Goal: Task Accomplishment & Management: Use online tool/utility

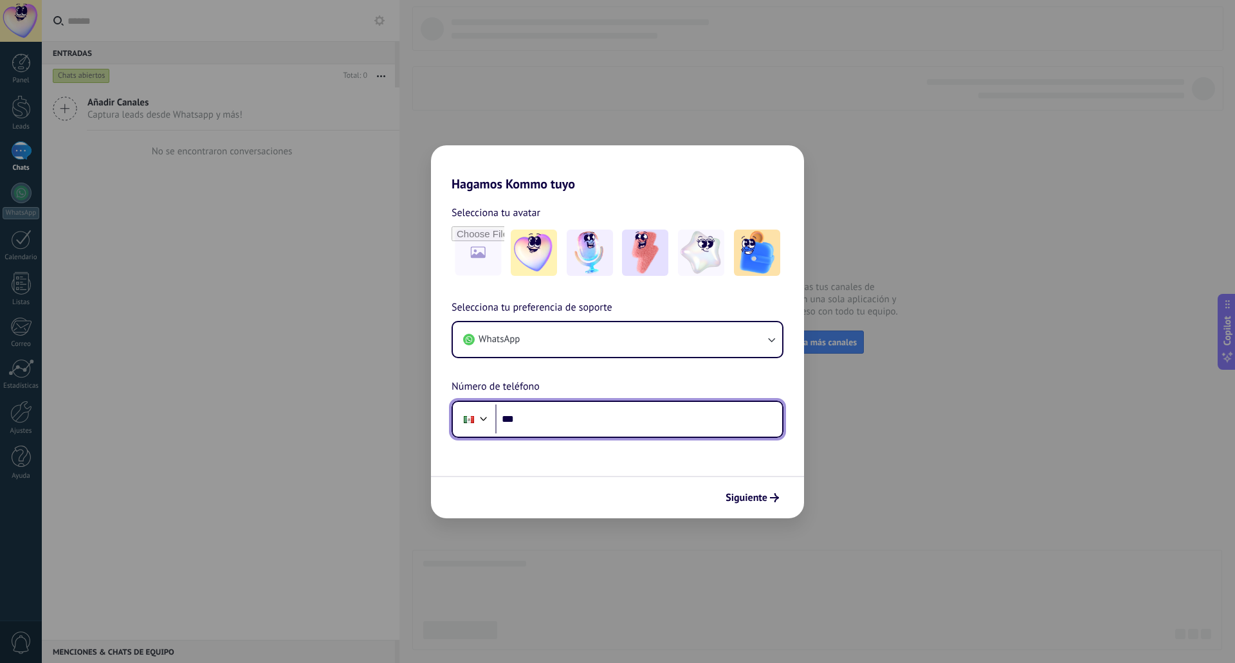
click at [544, 415] on input "***" at bounding box center [638, 420] width 287 height 30
click at [570, 413] on input "***" at bounding box center [638, 420] width 287 height 30
paste input "**********"
type input "**********"
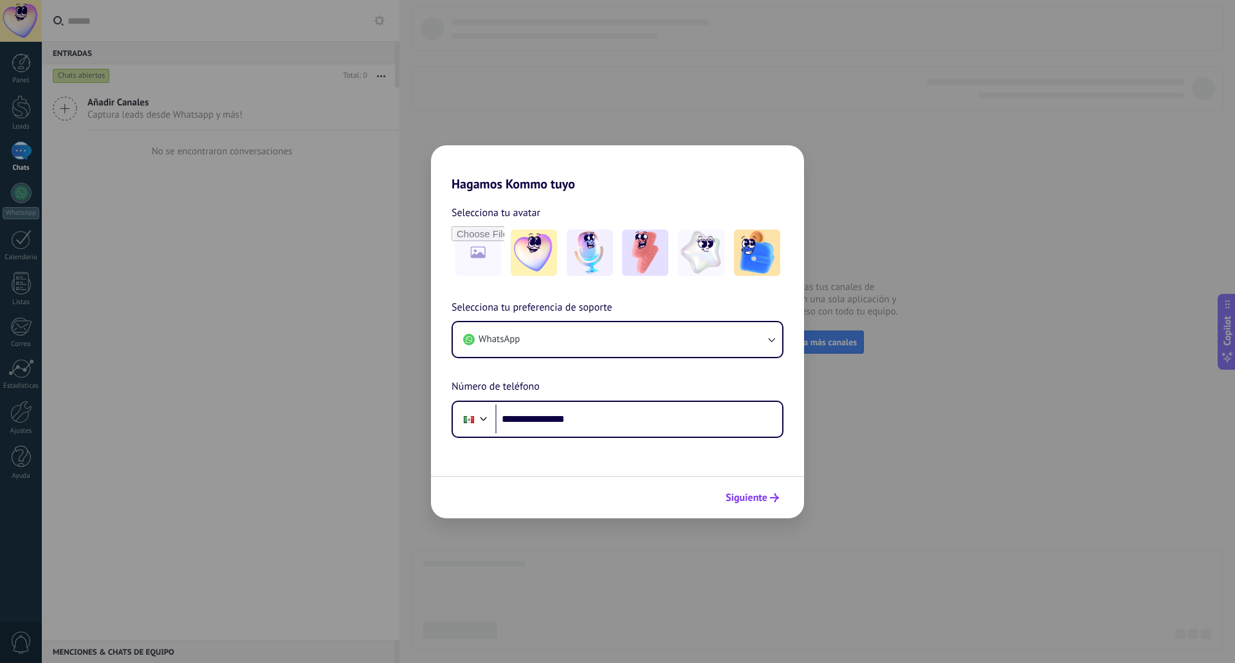
click at [749, 493] on span "Siguiente" at bounding box center [746, 497] width 42 height 9
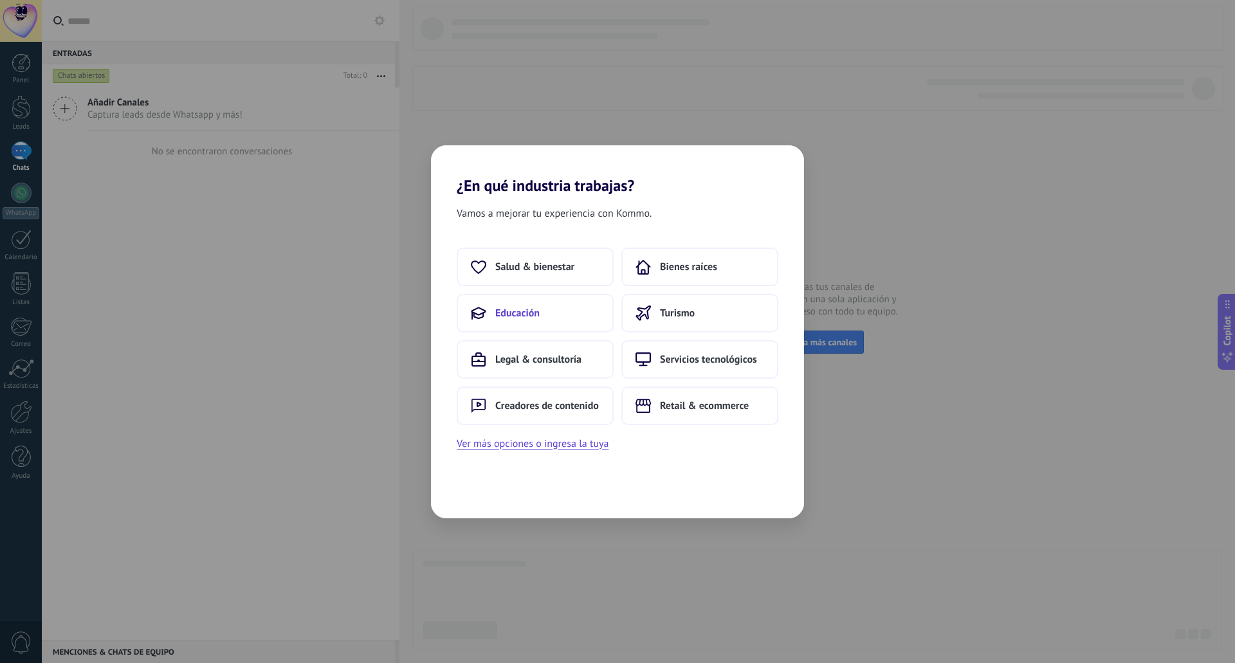
click at [567, 313] on button "Educación" at bounding box center [535, 313] width 157 height 39
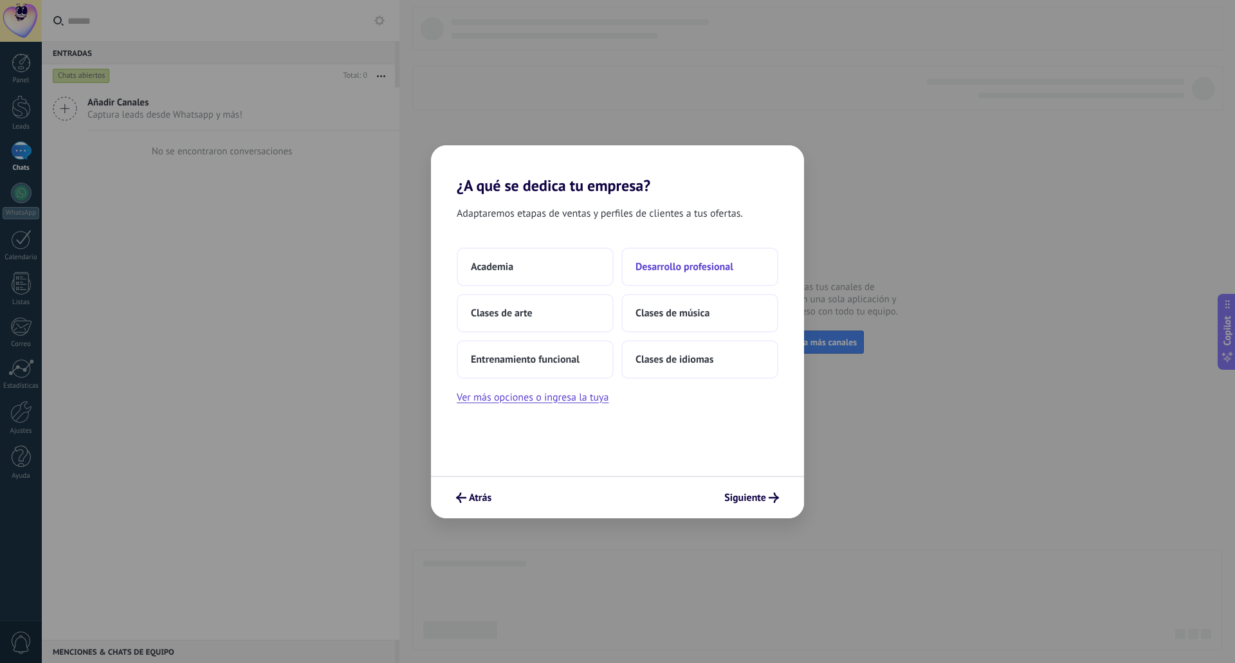
click at [672, 265] on span "Desarrollo profesional" at bounding box center [684, 266] width 98 height 13
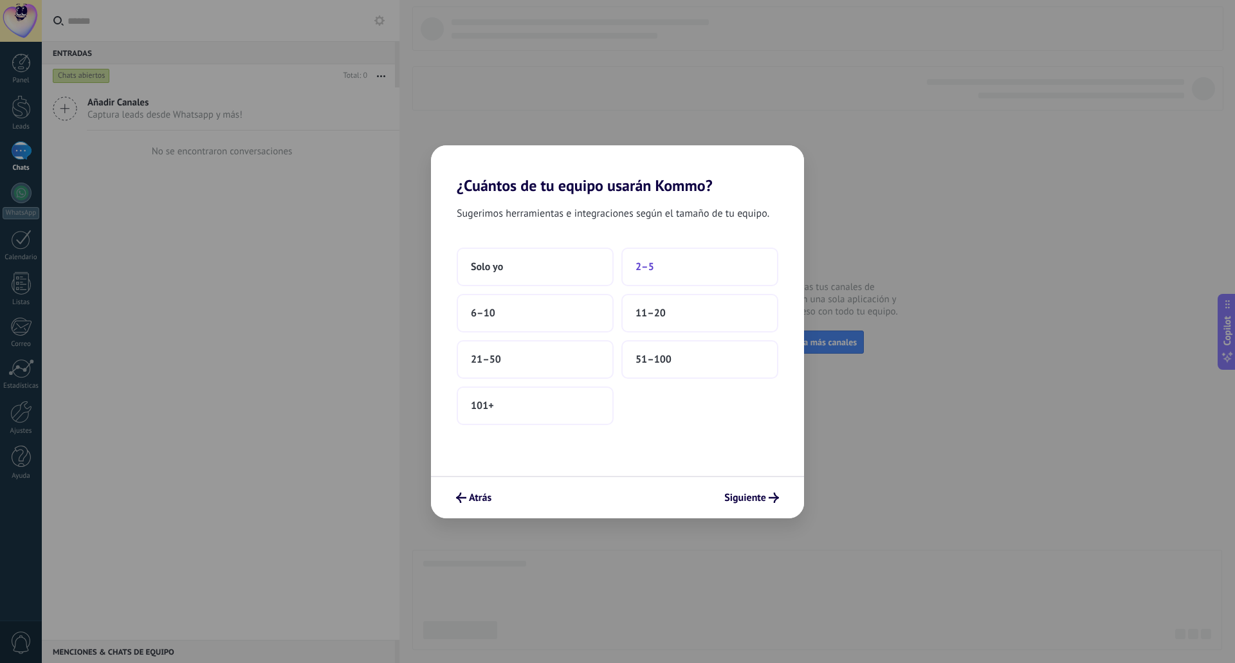
click at [655, 262] on button "2–5" at bounding box center [699, 267] width 157 height 39
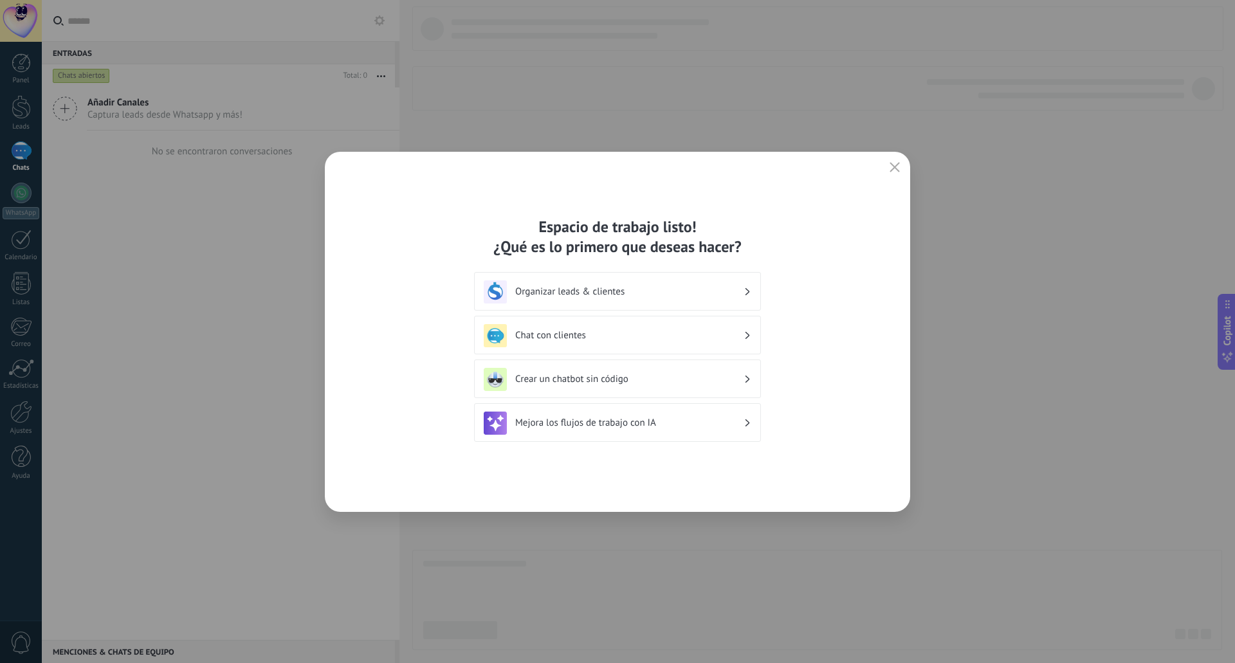
click at [827, 581] on div "Espacio de trabajo listo! ¿Qué es lo primero que deseas hacer? Organizar leads …" at bounding box center [617, 331] width 1235 height 663
click at [897, 169] on icon "button" at bounding box center [894, 167] width 10 height 10
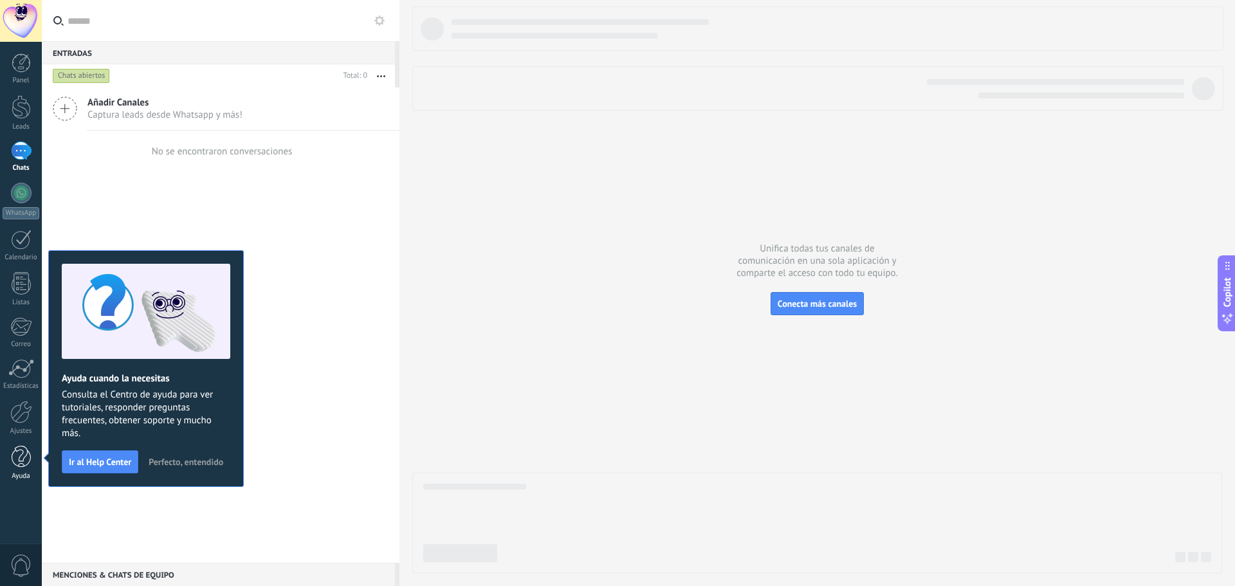
drag, startPoint x: 15, startPoint y: 466, endPoint x: 14, endPoint y: 459, distance: 7.7
click at [15, 466] on div at bounding box center [21, 457] width 19 height 23
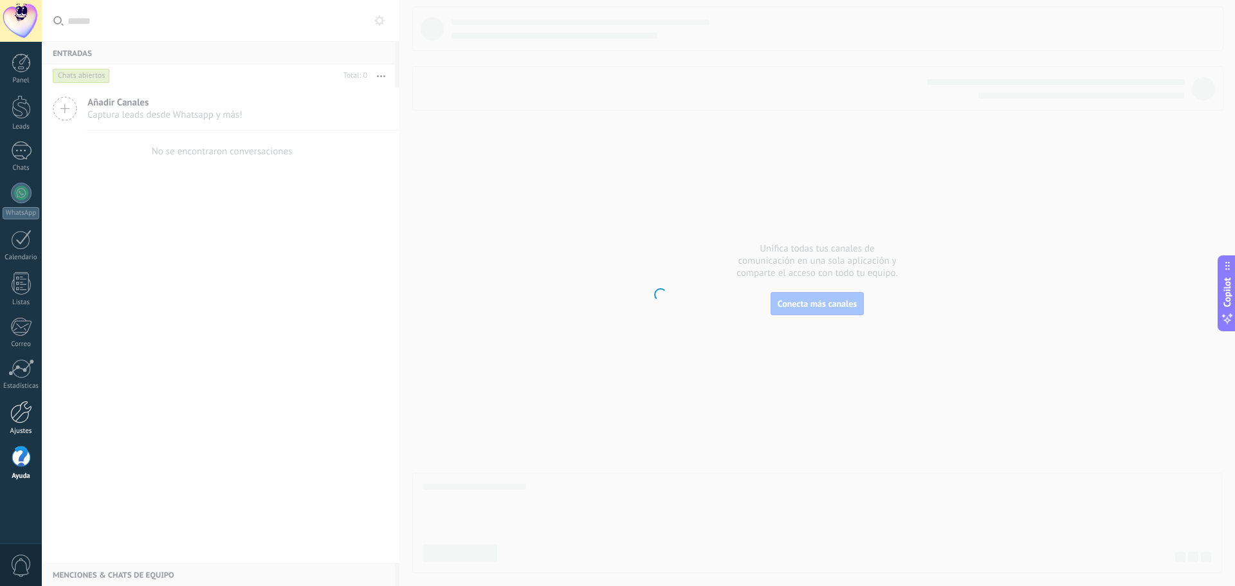
click at [15, 420] on div at bounding box center [21, 412] width 22 height 23
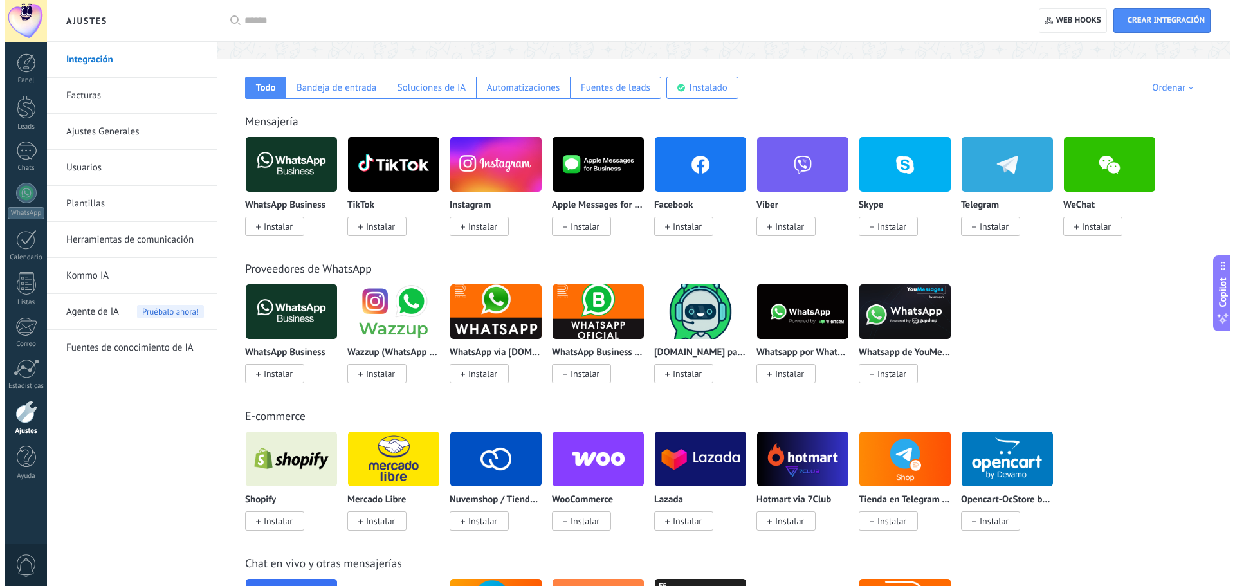
scroll to position [129, 0]
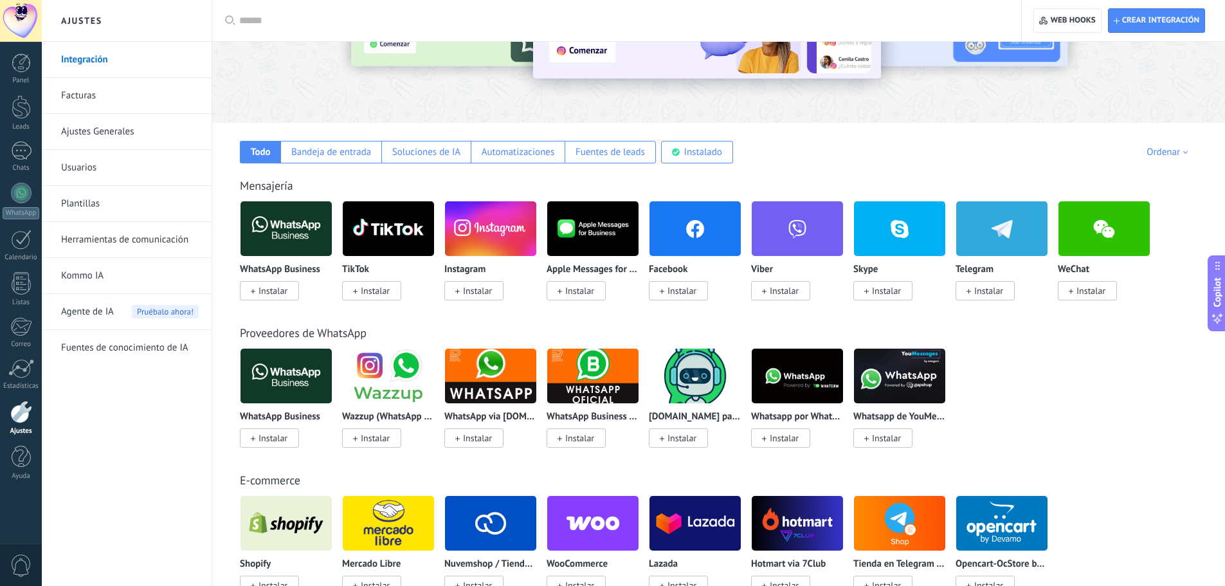
click at [675, 290] on span "Instalar" at bounding box center [682, 291] width 29 height 12
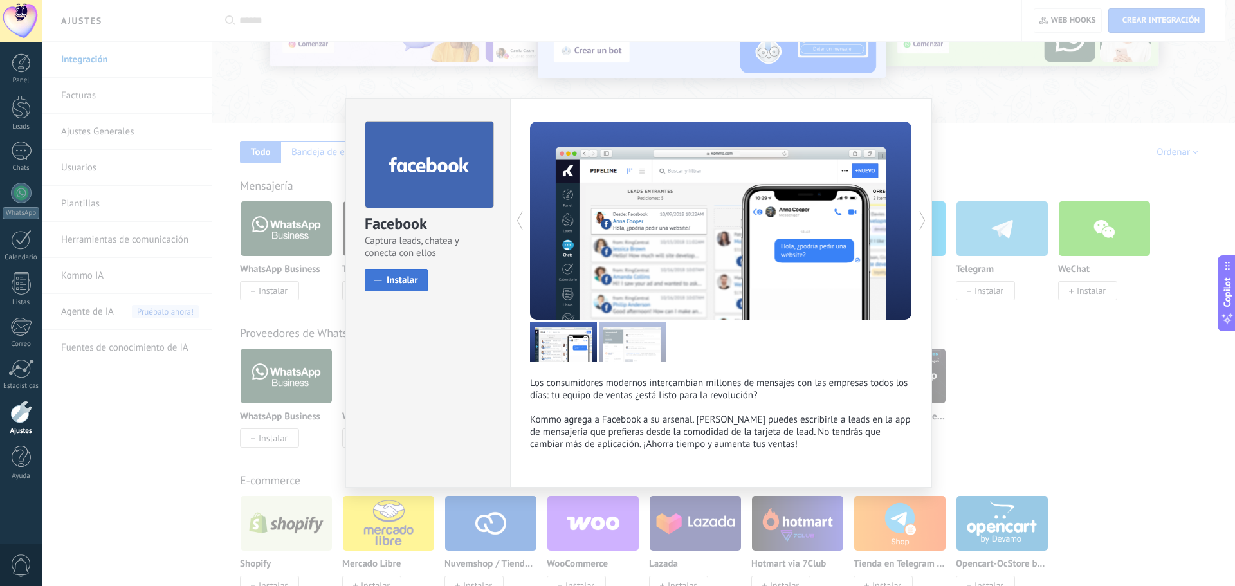
click at [388, 280] on span "Instalar" at bounding box center [403, 280] width 32 height 10
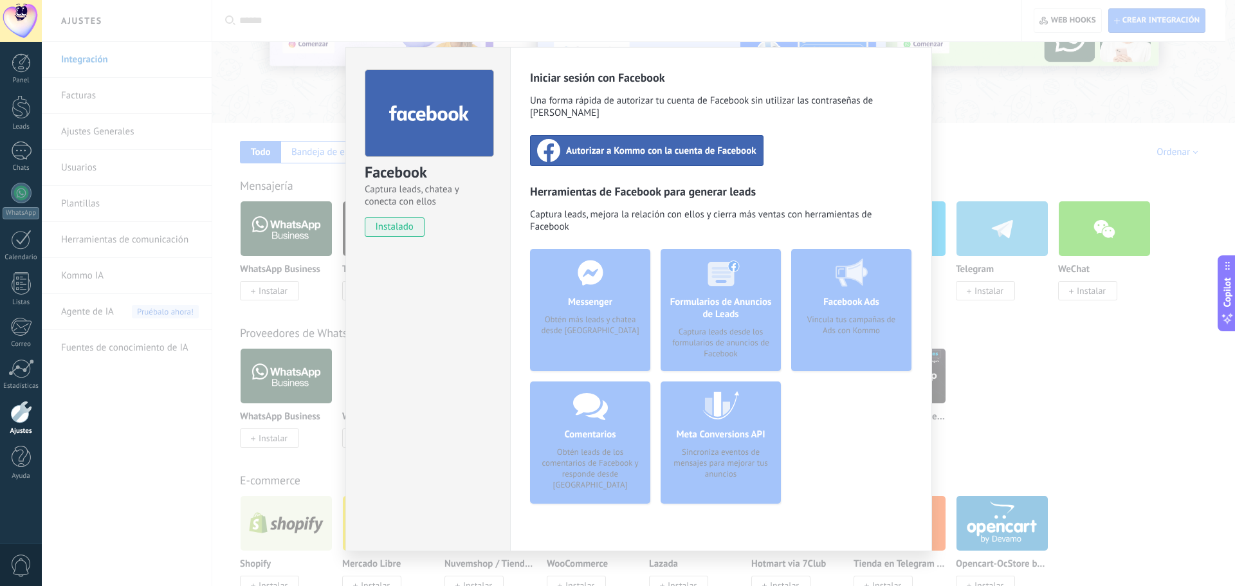
click at [655, 144] on span "Autorizar a Kommo con la cuenta de Facebook" at bounding box center [661, 150] width 190 height 13
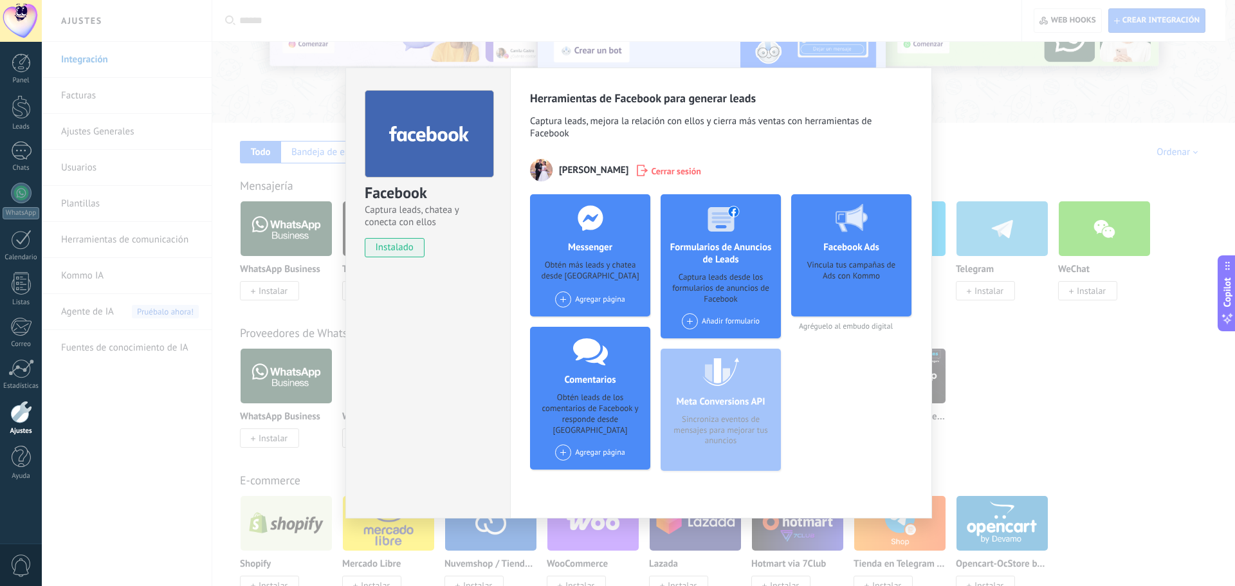
click at [560, 302] on span at bounding box center [563, 299] width 16 height 16
click at [594, 325] on div "Horizonte Profesional" at bounding box center [603, 323] width 99 height 28
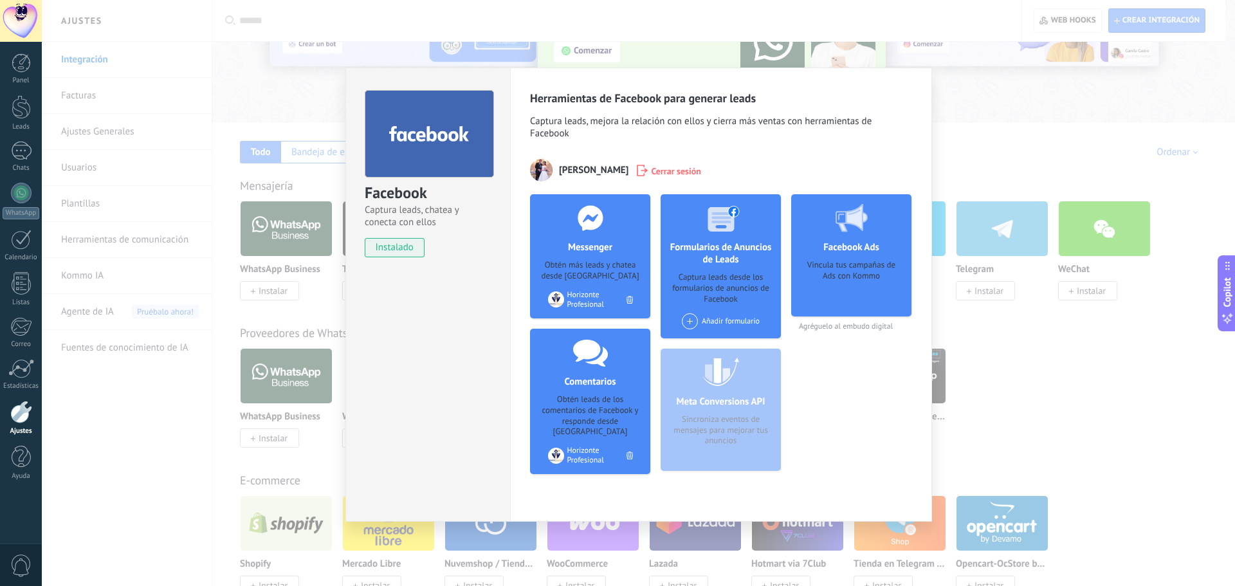
click at [688, 324] on span at bounding box center [690, 321] width 16 height 16
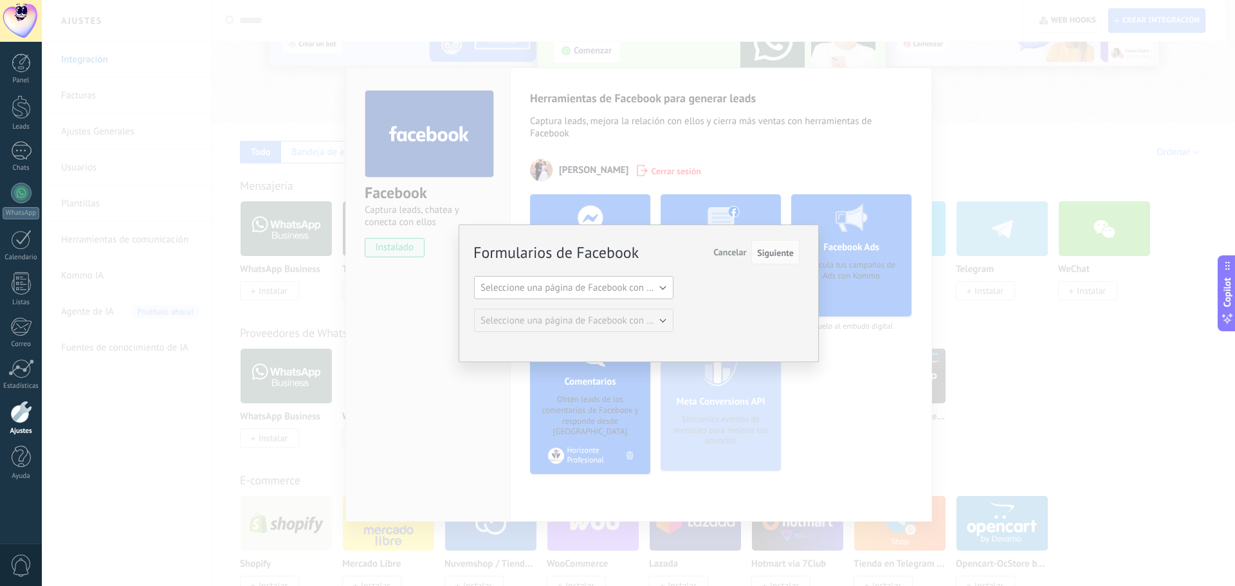
click at [642, 282] on span "Seleccione una página de Facebook con formas" at bounding box center [577, 288] width 194 height 12
click at [606, 307] on span "Horizonte Profesional" at bounding box center [567, 310] width 203 height 12
click at [735, 245] on button "Cancelar" at bounding box center [729, 252] width 43 height 24
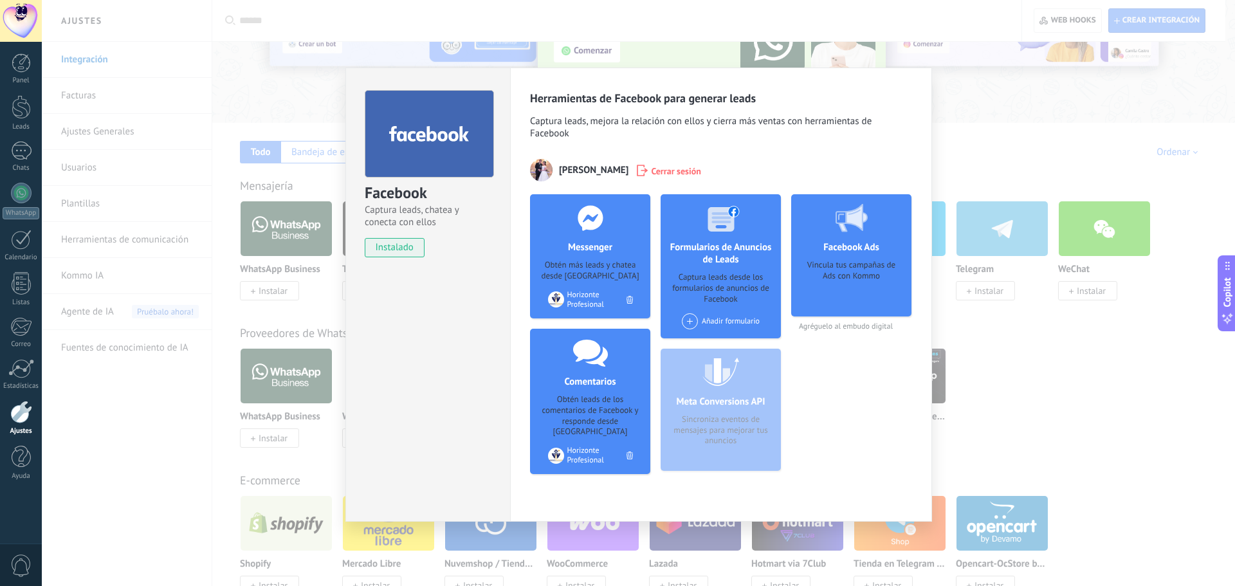
click at [851, 273] on div "Vincula tus campañas de Ads con Kommo" at bounding box center [851, 284] width 100 height 48
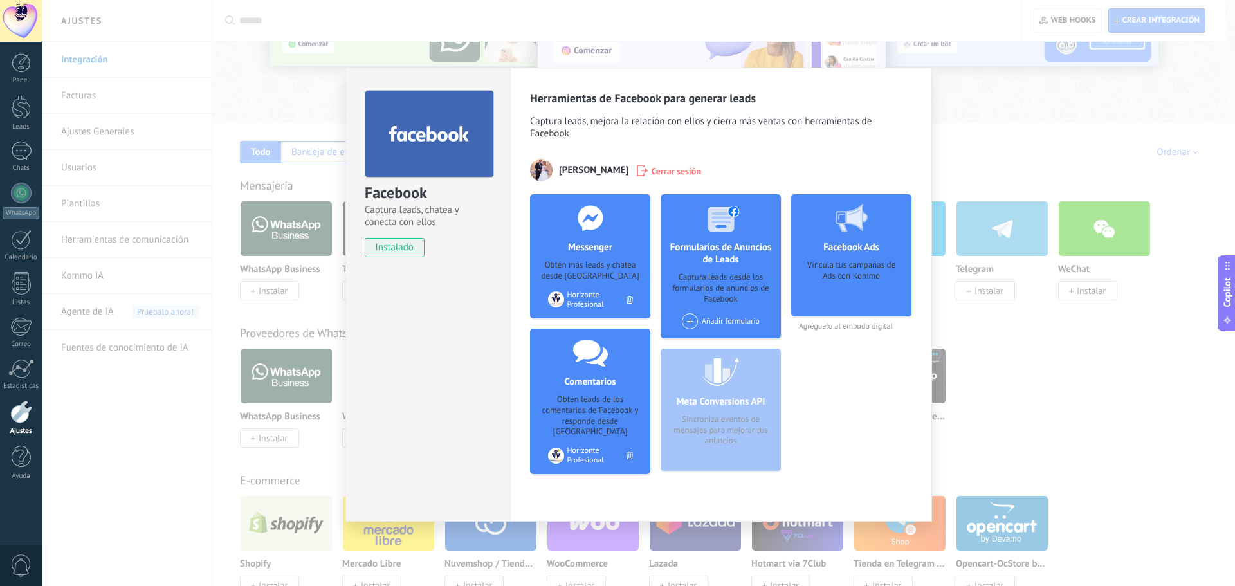
click at [843, 278] on div "Vincula tus campañas de Ads con Kommo" at bounding box center [851, 284] width 100 height 48
click at [829, 324] on span "Agréguelo al embudo digital" at bounding box center [851, 327] width 120 height 10
drag, startPoint x: 803, startPoint y: 331, endPoint x: 917, endPoint y: 320, distance: 115.0
click at [925, 332] on div "Herramientas de Facebook para generar leads Captura leads, mejora la relación c…" at bounding box center [721, 295] width 422 height 454
click at [854, 248] on h4 "Facebook Ads" at bounding box center [851, 247] width 62 height 12
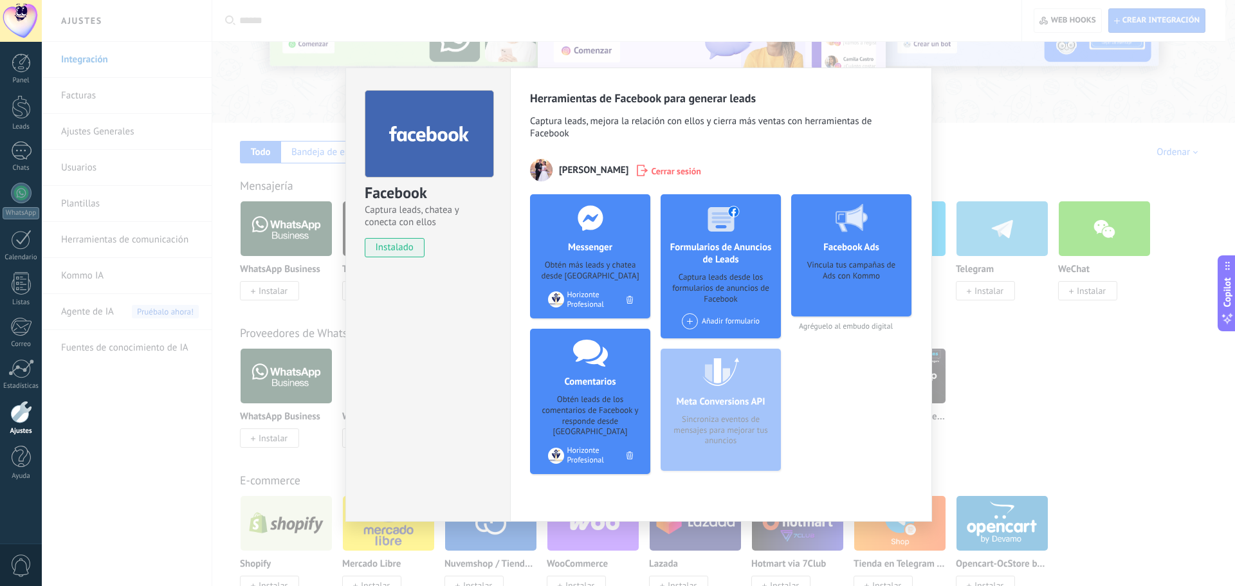
click at [849, 226] on icon at bounding box center [851, 218] width 32 height 28
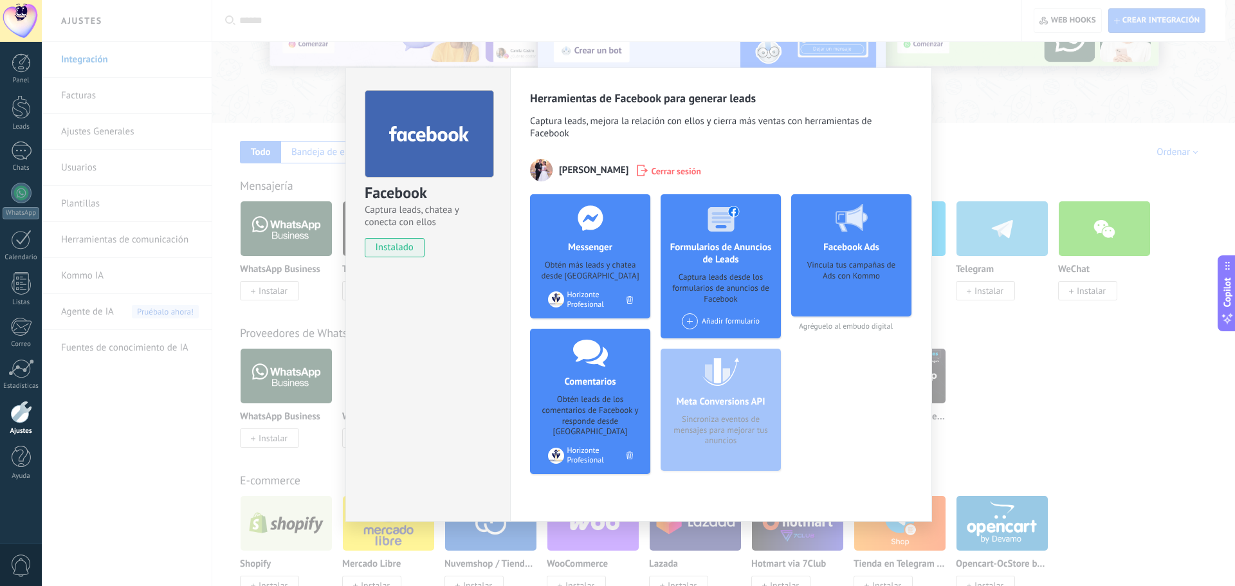
click at [978, 396] on div "Facebook Captura leads, chatea y conecta con ellos instalado Desinstalar Herram…" at bounding box center [638, 293] width 1193 height 586
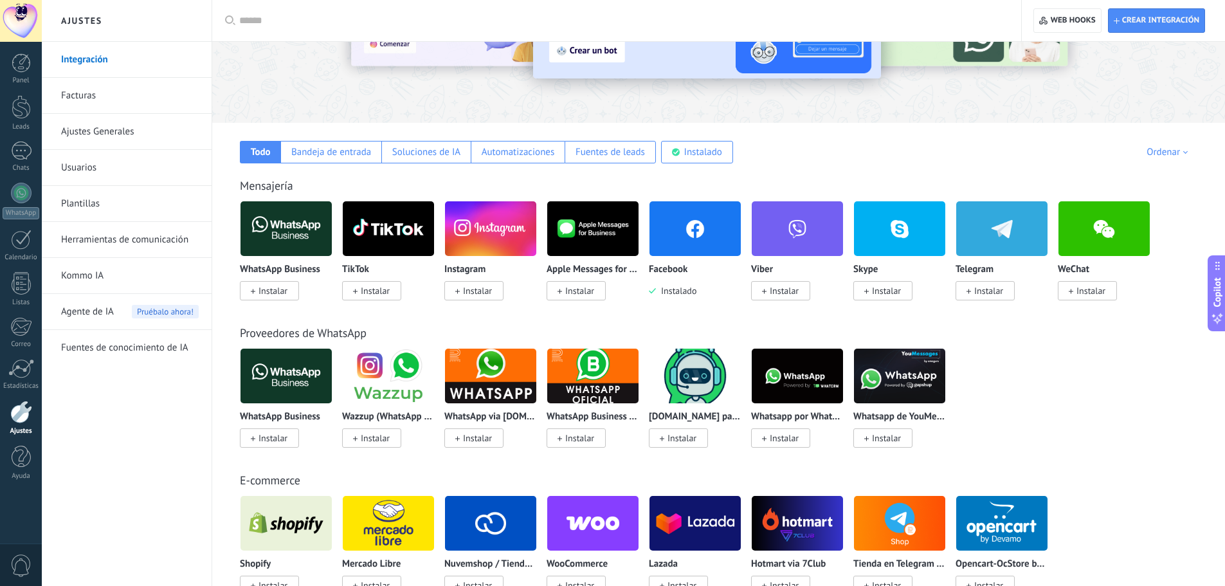
click at [272, 291] on span "Instalar" at bounding box center [273, 291] width 29 height 12
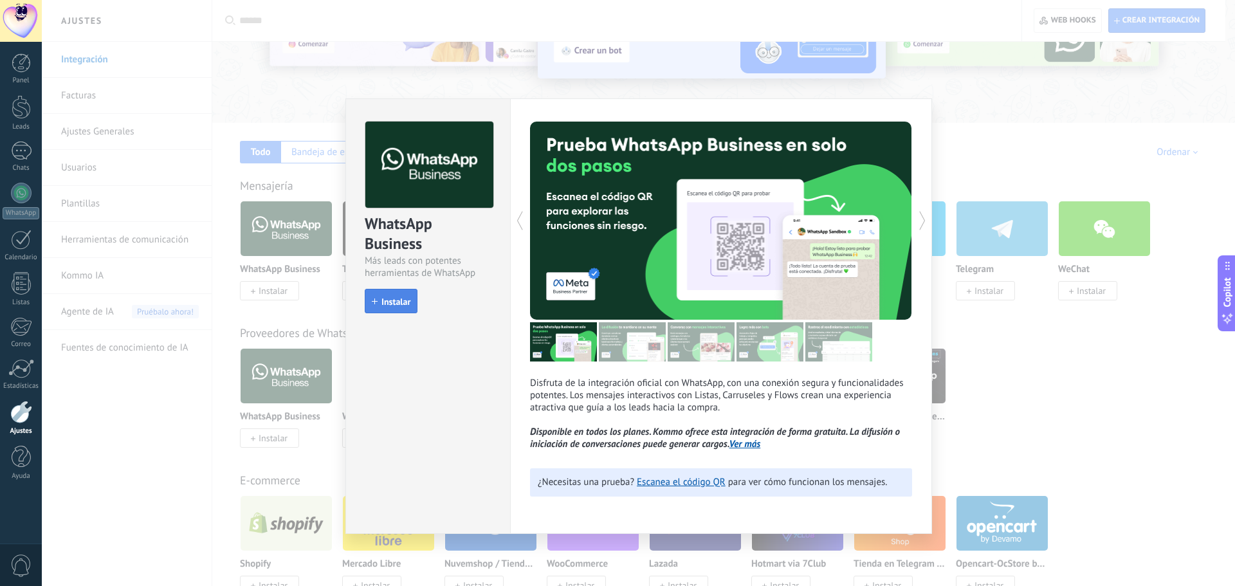
click at [382, 299] on span "Instalar" at bounding box center [395, 301] width 29 height 9
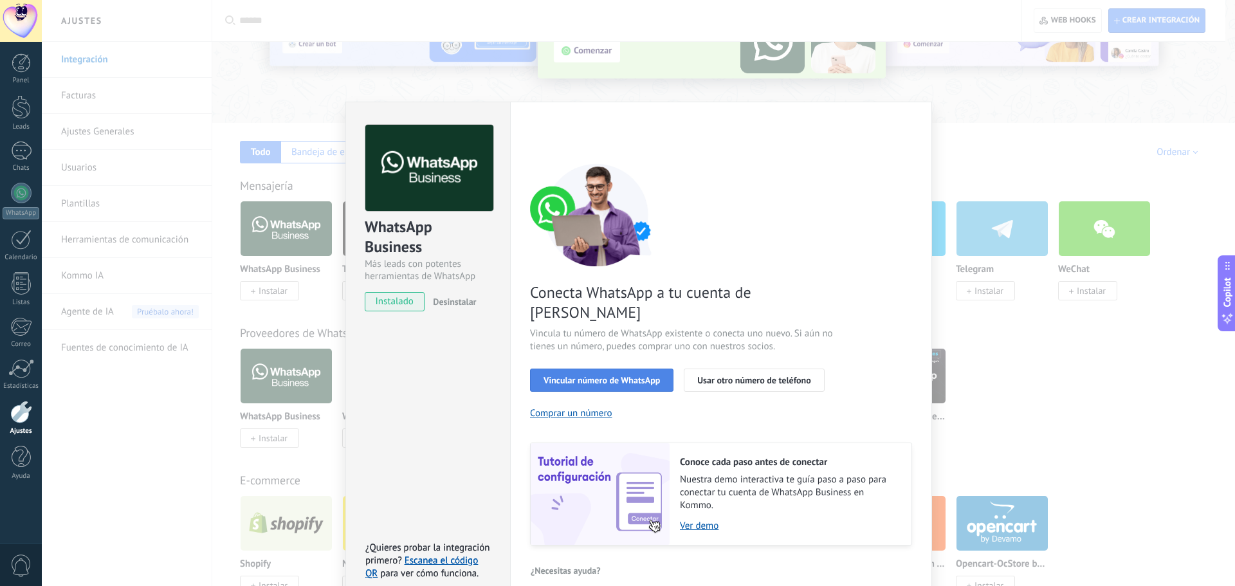
click at [627, 376] on span "Vincular número de WhatsApp" at bounding box center [601, 380] width 116 height 9
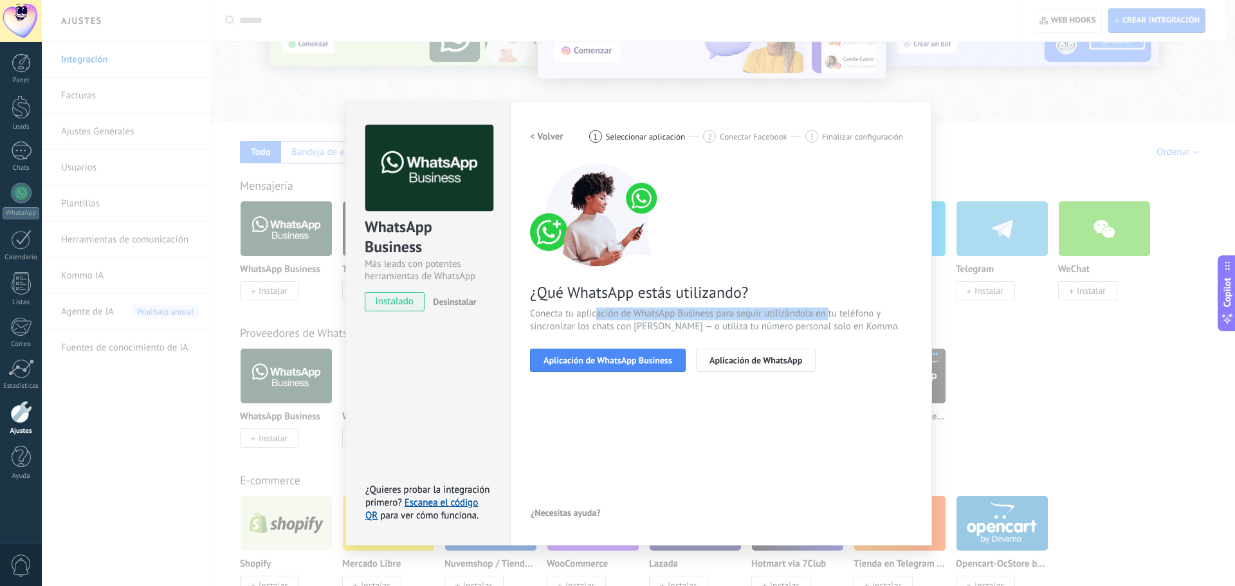
drag, startPoint x: 595, startPoint y: 316, endPoint x: 832, endPoint y: 312, distance: 237.4
click at [829, 312] on span "Conecta tu aplicación de WhatsApp Business para seguir utilizándola en tu teléf…" at bounding box center [721, 320] width 382 height 26
click at [841, 312] on span "Conecta tu aplicación de WhatsApp Business para seguir utilizándola en tu teléf…" at bounding box center [721, 320] width 382 height 26
click at [870, 311] on span "Conecta tu aplicación de WhatsApp Business para seguir utilizándola en tu teléf…" at bounding box center [721, 320] width 382 height 26
drag, startPoint x: 553, startPoint y: 324, endPoint x: 775, endPoint y: 324, distance: 221.9
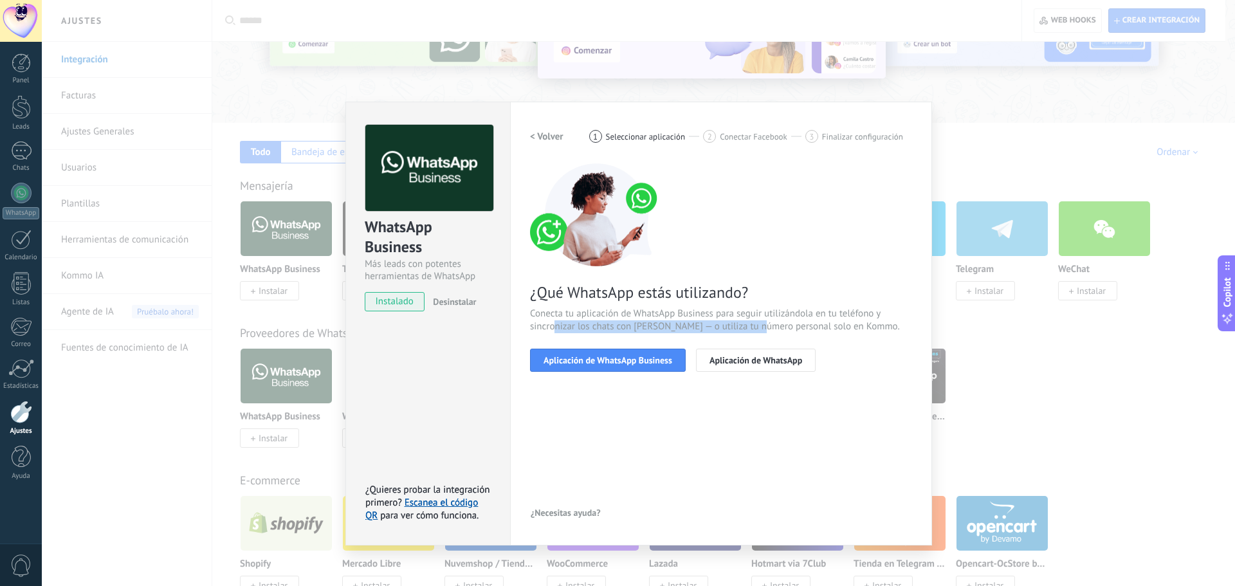
click at [772, 324] on span "Conecta tu aplicación de WhatsApp Business para seguir utilizándola en tu teléf…" at bounding box center [721, 320] width 382 height 26
click at [783, 323] on span "Conecta tu aplicación de WhatsApp Business para seguir utilizándola en tu teléf…" at bounding box center [721, 320] width 382 height 26
click at [606, 358] on span "Aplicación de WhatsApp Business" at bounding box center [607, 360] width 129 height 9
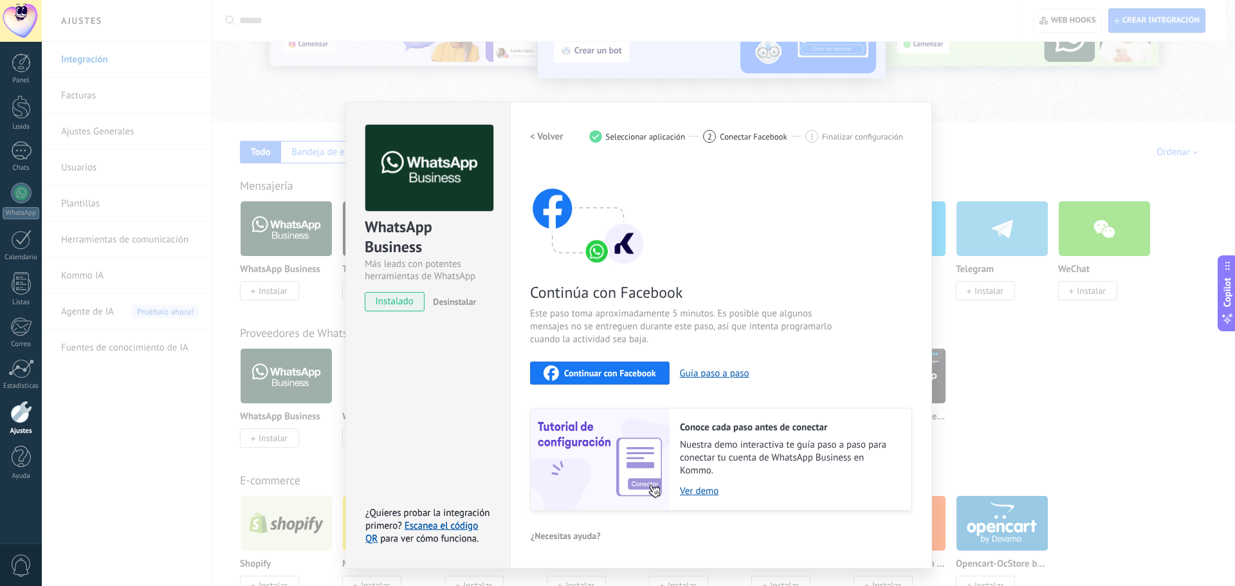
drag, startPoint x: 700, startPoint y: 491, endPoint x: 682, endPoint y: 530, distance: 42.6
click at [682, 530] on div "¿Necesitas ayuda?" at bounding box center [721, 535] width 382 height 19
click at [712, 493] on link "Ver demo" at bounding box center [789, 491] width 219 height 12
click at [638, 367] on div "Continuar con Facebook" at bounding box center [599, 372] width 113 height 15
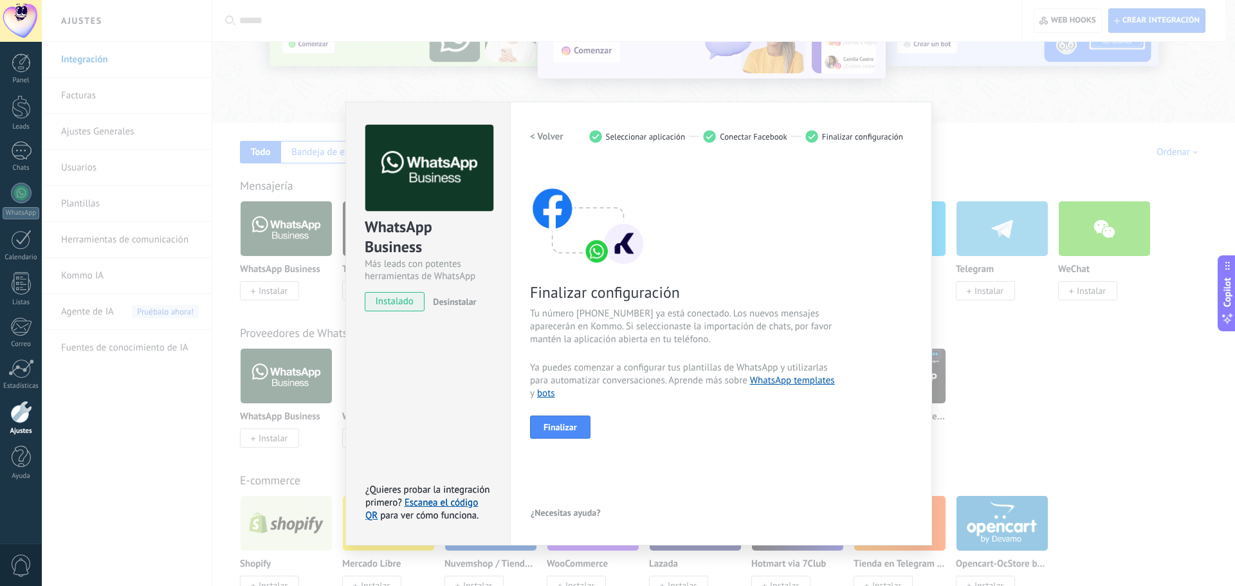
click at [588, 362] on span "Ya puedes comenzar a configurar tus plantillas de WhatsApp y utilizarlas para a…" at bounding box center [683, 380] width 306 height 39
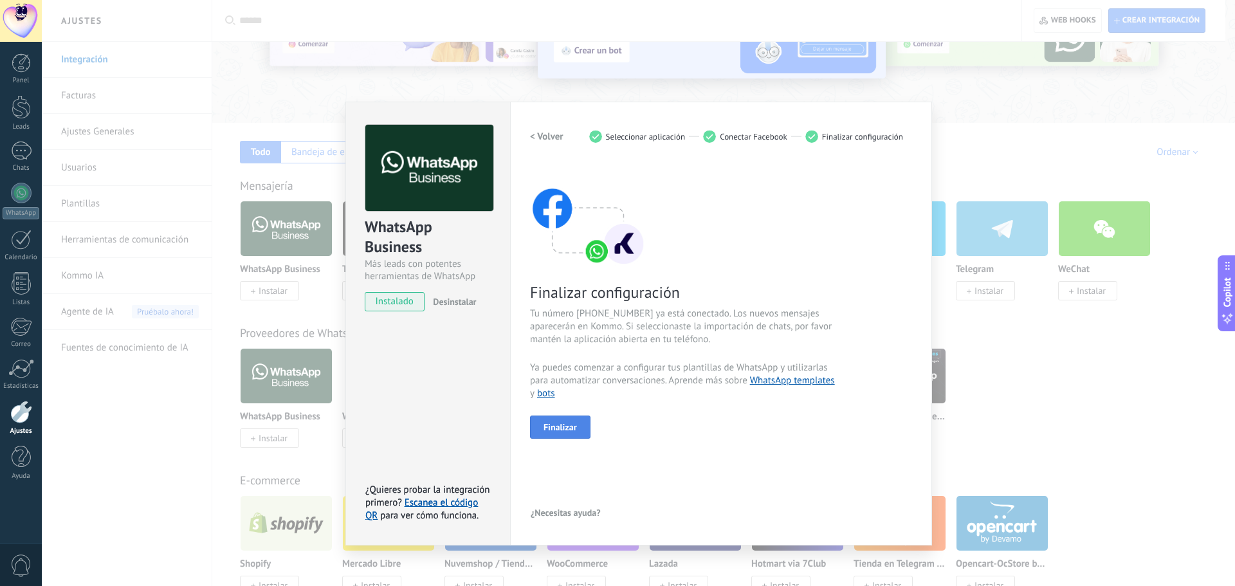
click at [569, 420] on button "Finalizar" at bounding box center [560, 426] width 60 height 23
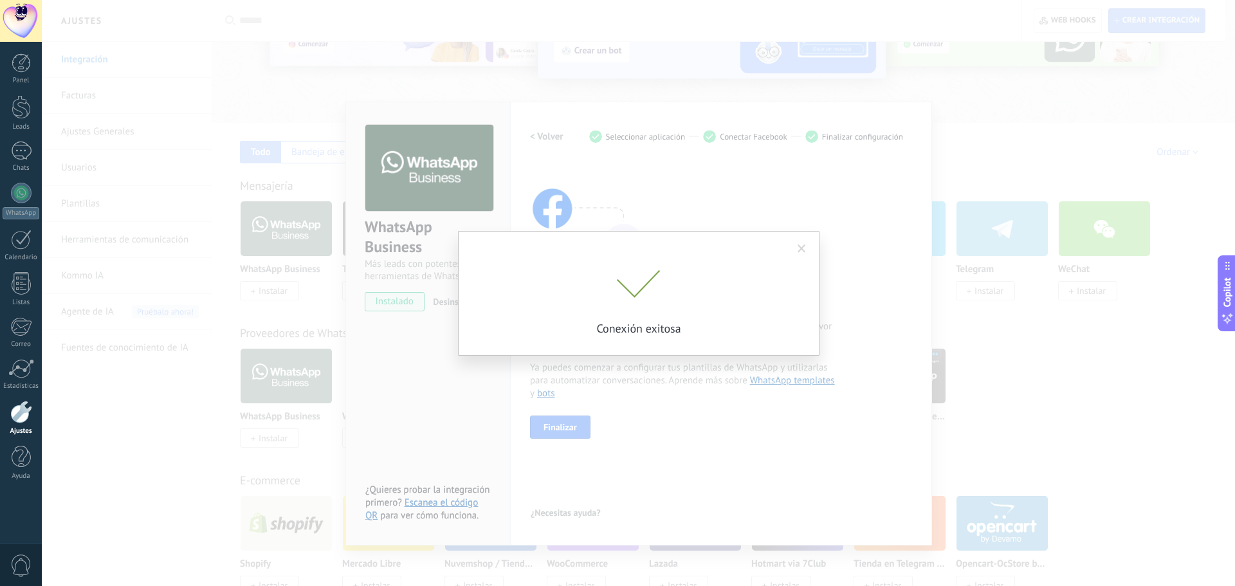
click at [640, 386] on div "Conexión exitosa" at bounding box center [638, 293] width 1193 height 586
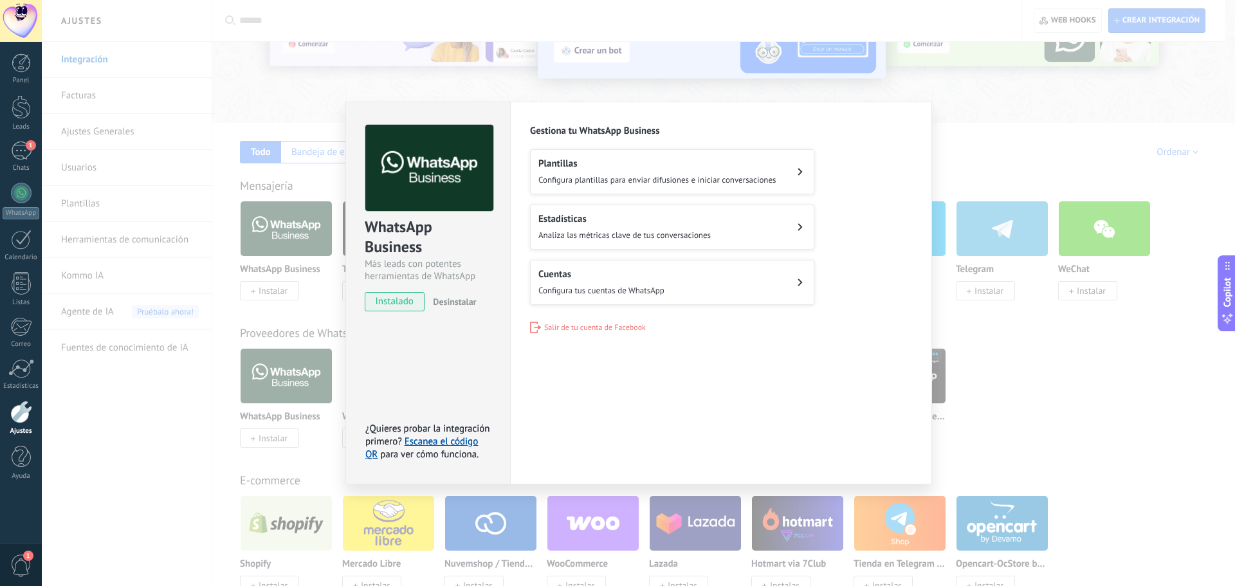
click at [629, 172] on div "Plantillas Configura plantillas para enviar difusiones e iniciar conversaciones" at bounding box center [657, 172] width 238 height 28
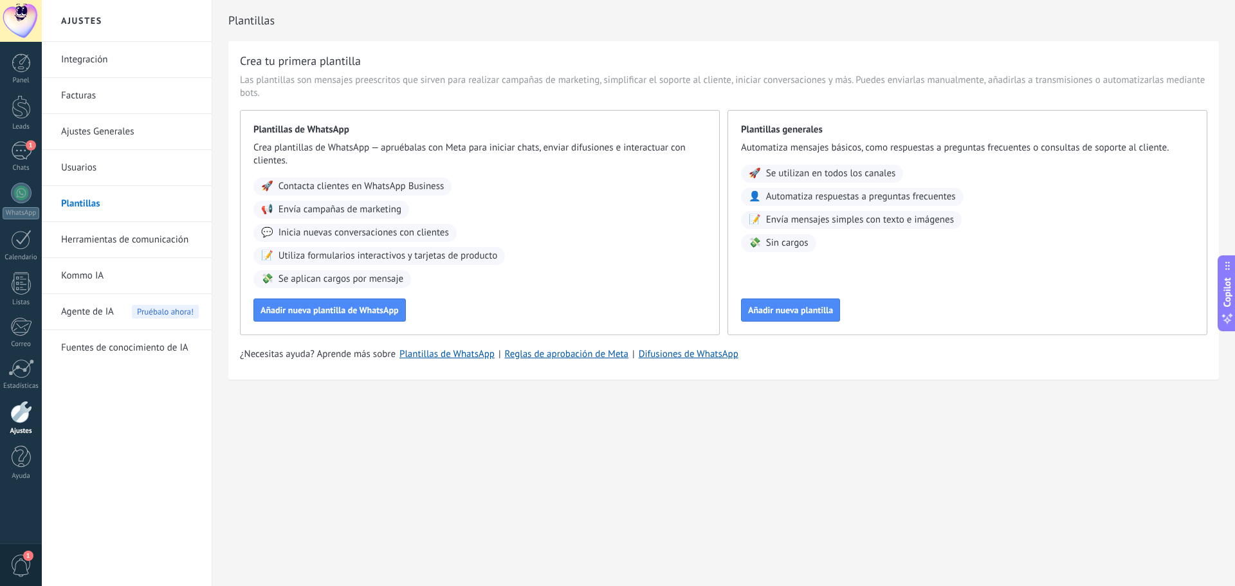
click at [907, 145] on span "Automatiza mensajes básicos, como respuestas a preguntas frecuentes o consultas…" at bounding box center [967, 147] width 453 height 13
click at [978, 147] on span "Automatiza mensajes básicos, como respuestas a preguntas frecuentes o consultas…" at bounding box center [967, 147] width 453 height 13
drag, startPoint x: 1041, startPoint y: 147, endPoint x: 1080, endPoint y: 146, distance: 39.2
click at [1044, 147] on span "Automatiza mensajes básicos, como respuestas a preguntas frecuentes o consultas…" at bounding box center [967, 147] width 453 height 13
click at [1093, 145] on span "Automatiza mensajes básicos, como respuestas a preguntas frecuentes o consultas…" at bounding box center [967, 147] width 453 height 13
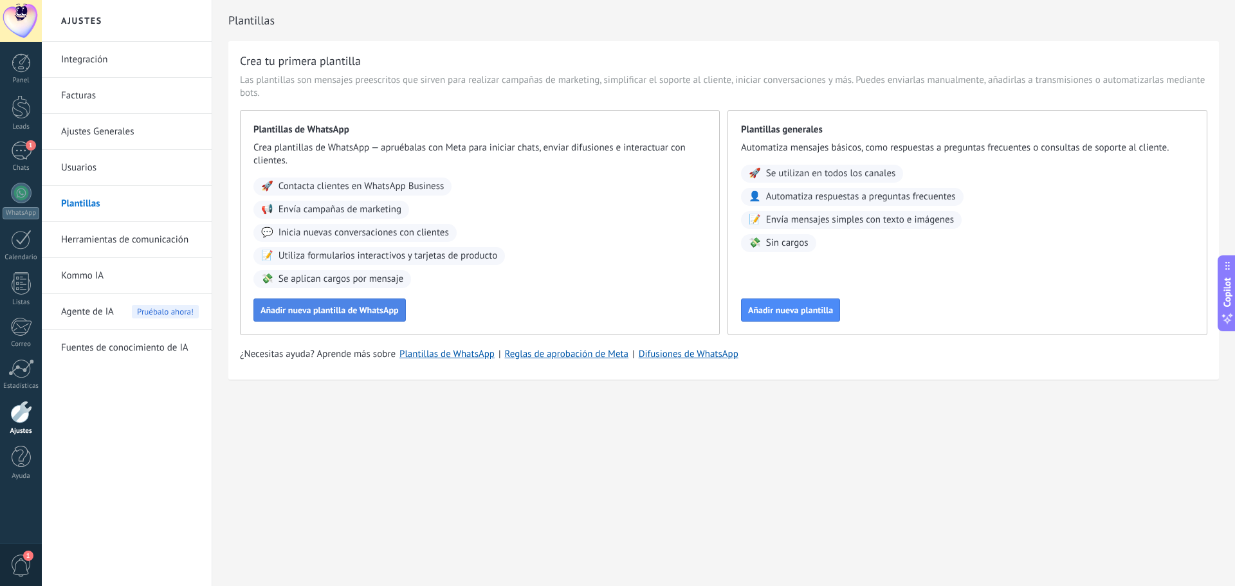
click at [328, 307] on span "Añadir nueva plantilla de WhatsApp" at bounding box center [329, 309] width 138 height 9
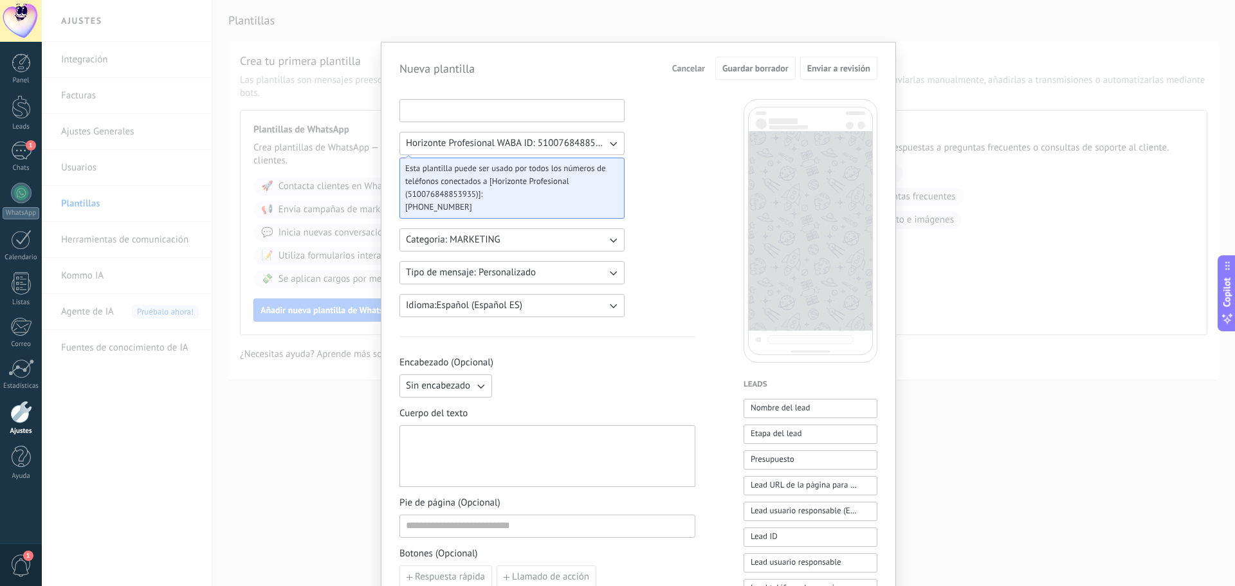
click at [502, 109] on input at bounding box center [512, 110] width 224 height 21
click at [455, 104] on input "**********" at bounding box center [512, 110] width 224 height 21
type input "**********"
click at [634, 155] on div "**********" at bounding box center [547, 533] width 296 height 869
click at [601, 145] on span "Horizonte Profesional WABA ID: 510076848853935" at bounding box center [506, 143] width 201 height 13
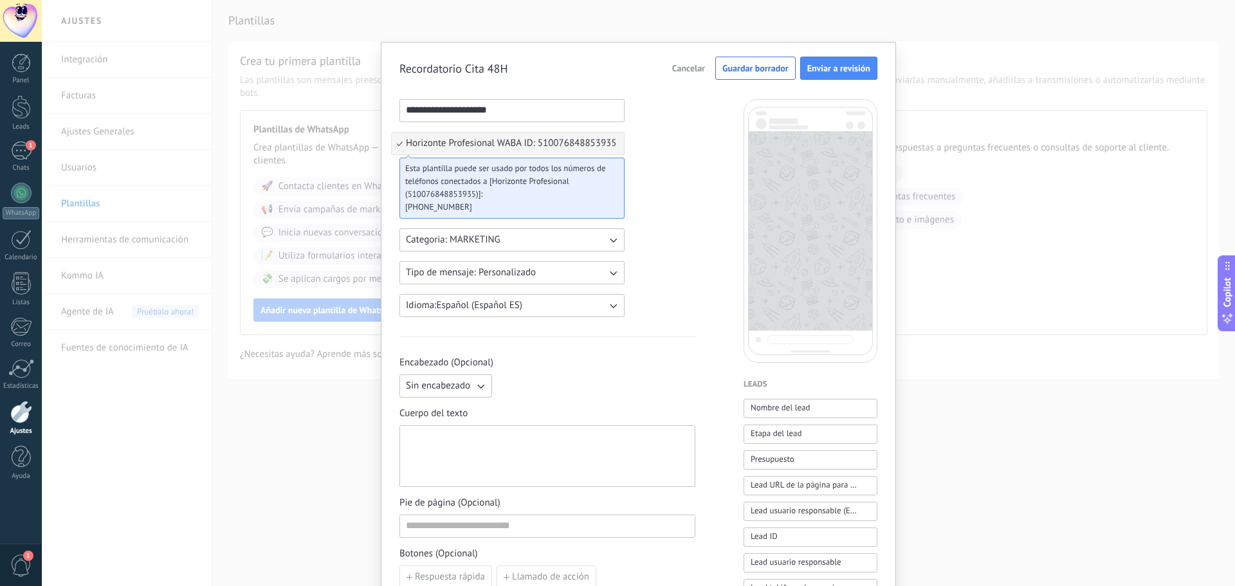
click at [570, 142] on span "Horizonte Profesional WABA ID: 510076848853935" at bounding box center [511, 143] width 210 height 13
click at [581, 240] on button "Categoria: MARKETING" at bounding box center [511, 239] width 225 height 23
click at [448, 239] on li "UTILITY" at bounding box center [508, 240] width 232 height 22
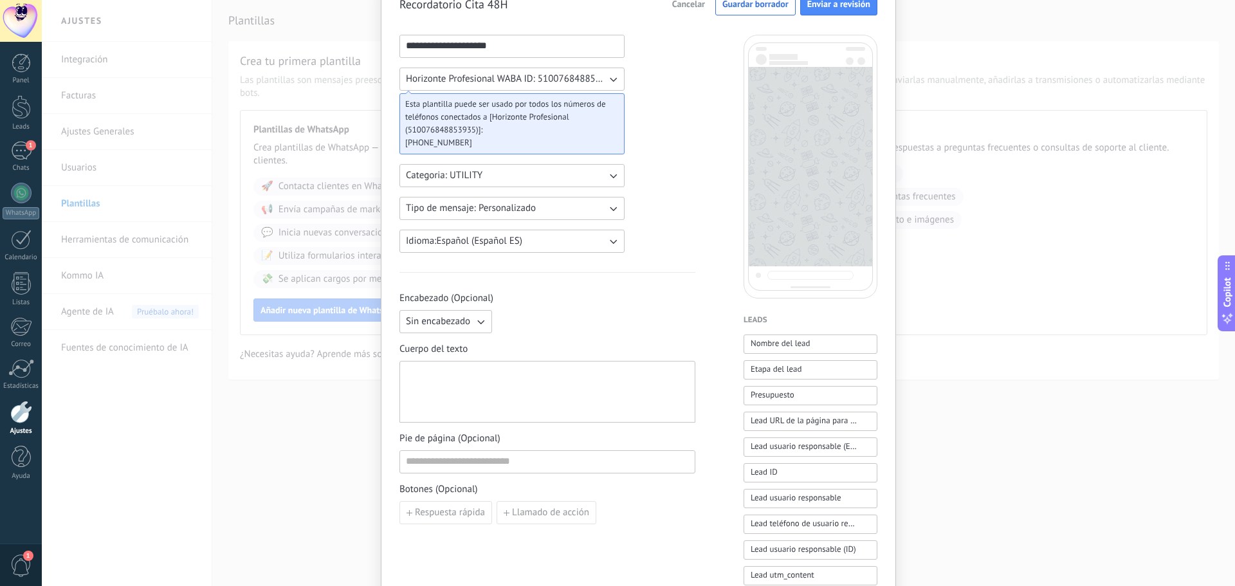
click at [571, 212] on button "Tipo de mensaje: Personalizado" at bounding box center [511, 208] width 225 height 23
click at [675, 211] on div "**********" at bounding box center [547, 469] width 296 height 869
click at [565, 242] on button "Idioma: Español (Español ES)" at bounding box center [511, 241] width 225 height 23
click at [677, 242] on div "**********" at bounding box center [547, 469] width 296 height 869
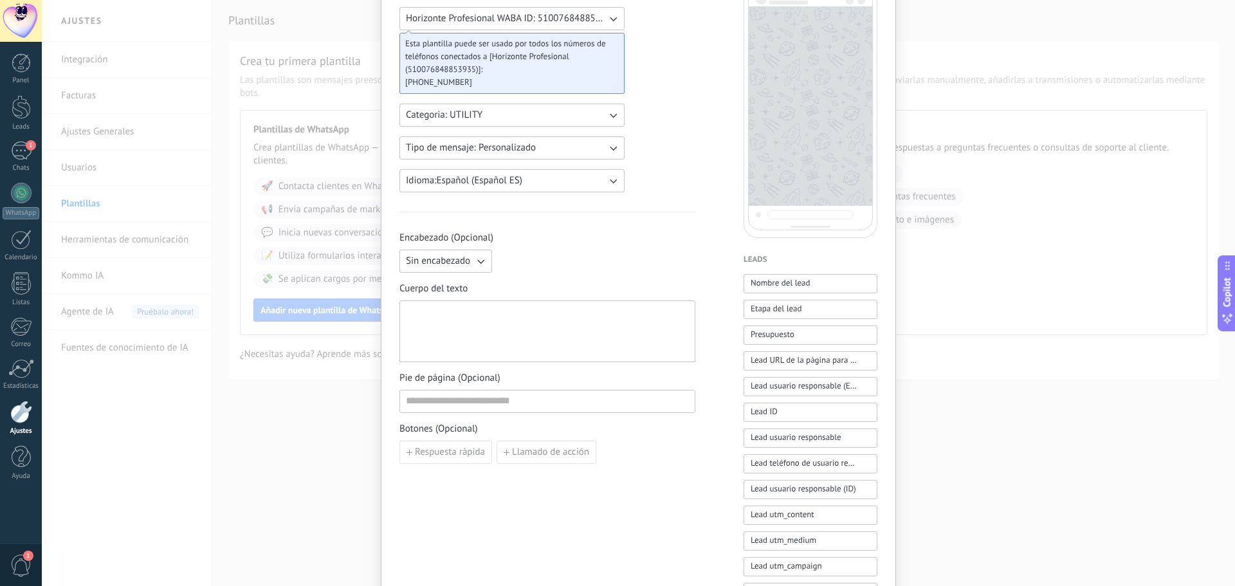
scroll to position [193, 0]
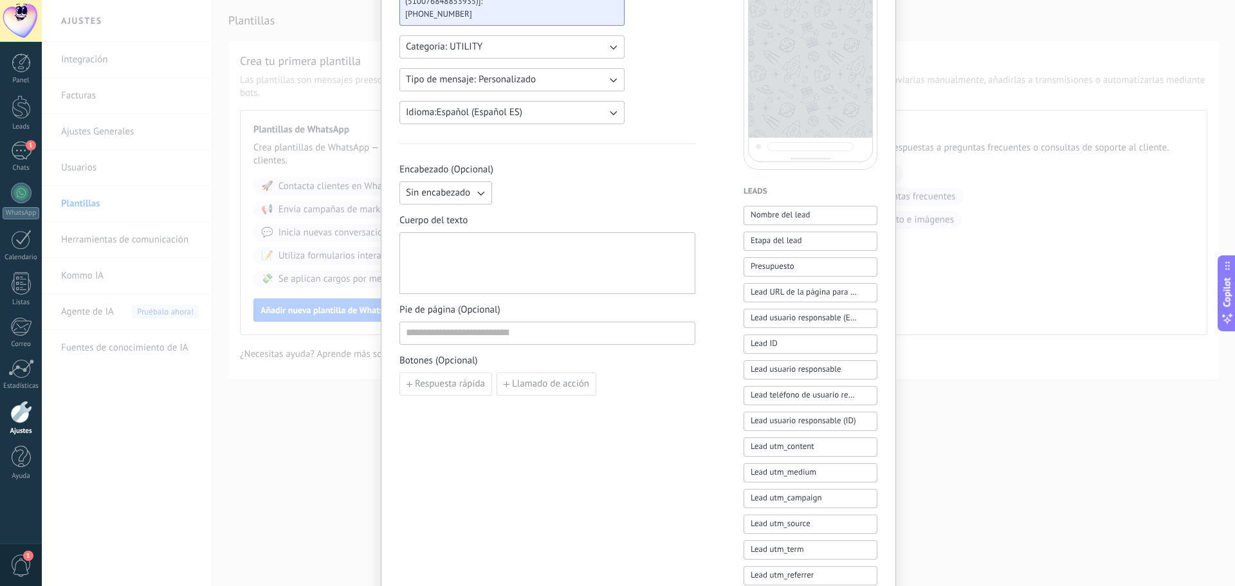
click at [443, 241] on div at bounding box center [547, 263] width 283 height 51
click at [465, 253] on div at bounding box center [547, 263] width 283 height 51
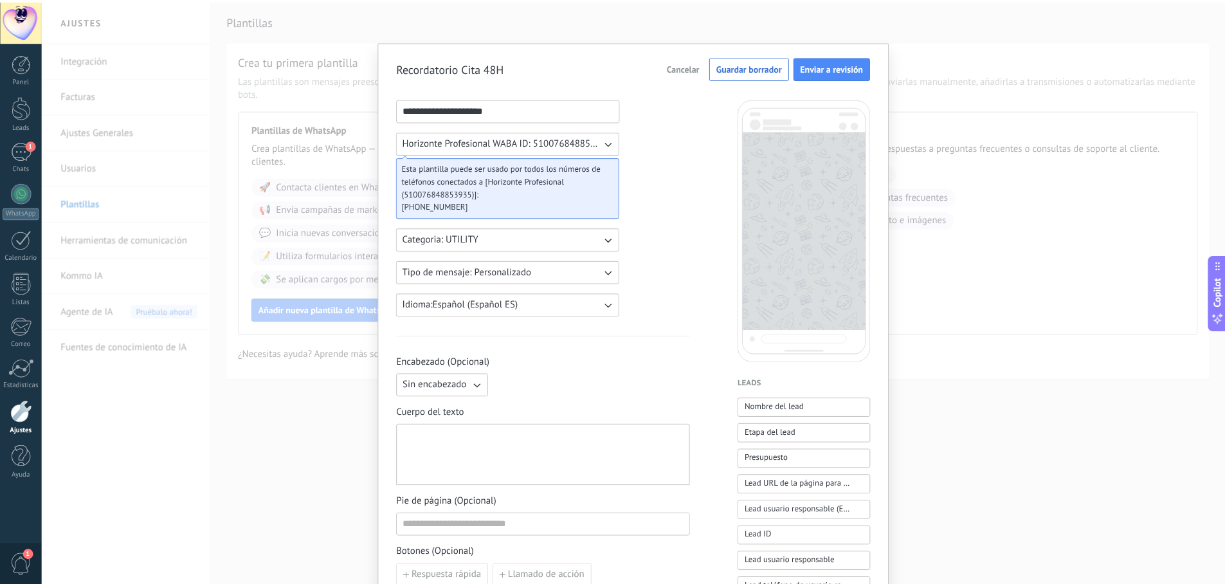
scroll to position [0, 0]
click at [994, 302] on div "**********" at bounding box center [638, 293] width 1193 height 586
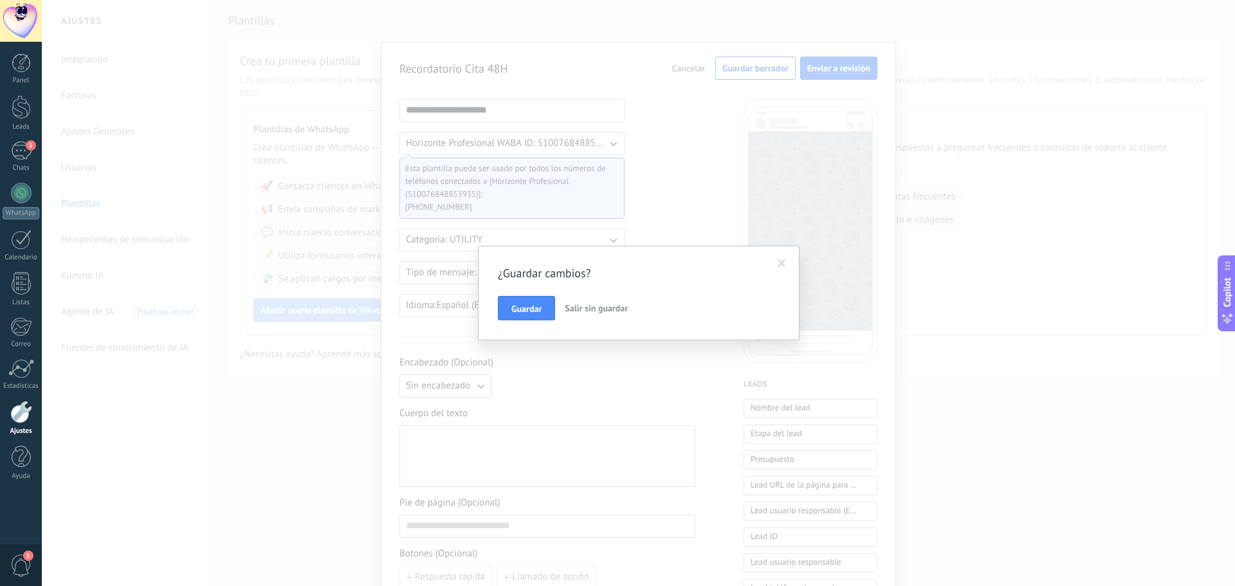
click at [588, 306] on span "Salir sin guardar" at bounding box center [596, 308] width 63 height 12
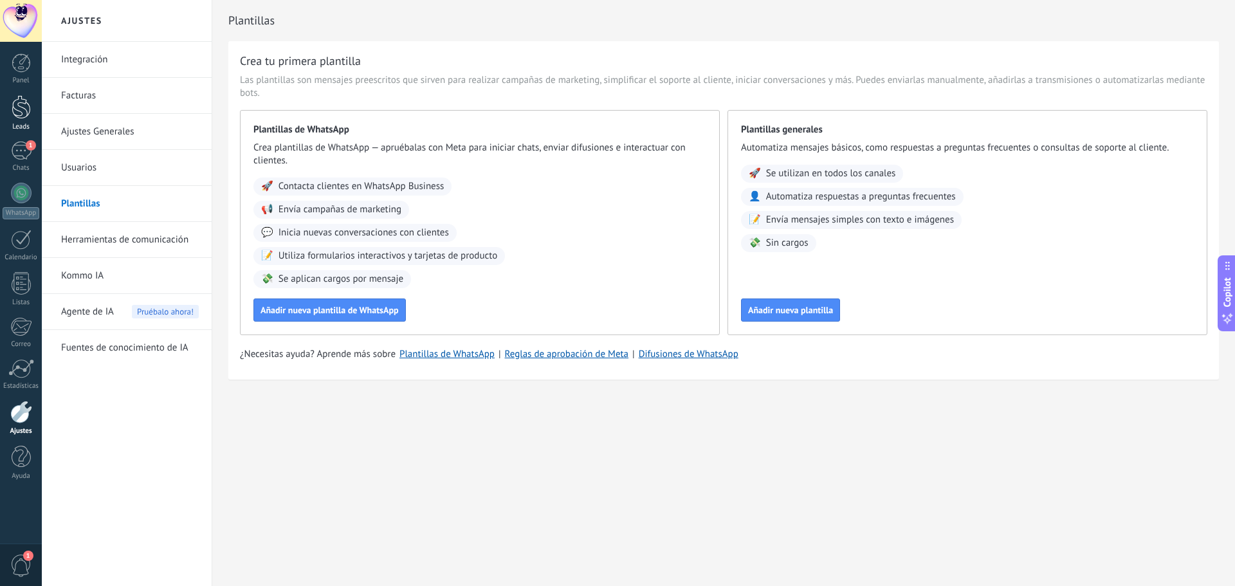
click at [21, 104] on div at bounding box center [21, 107] width 19 height 24
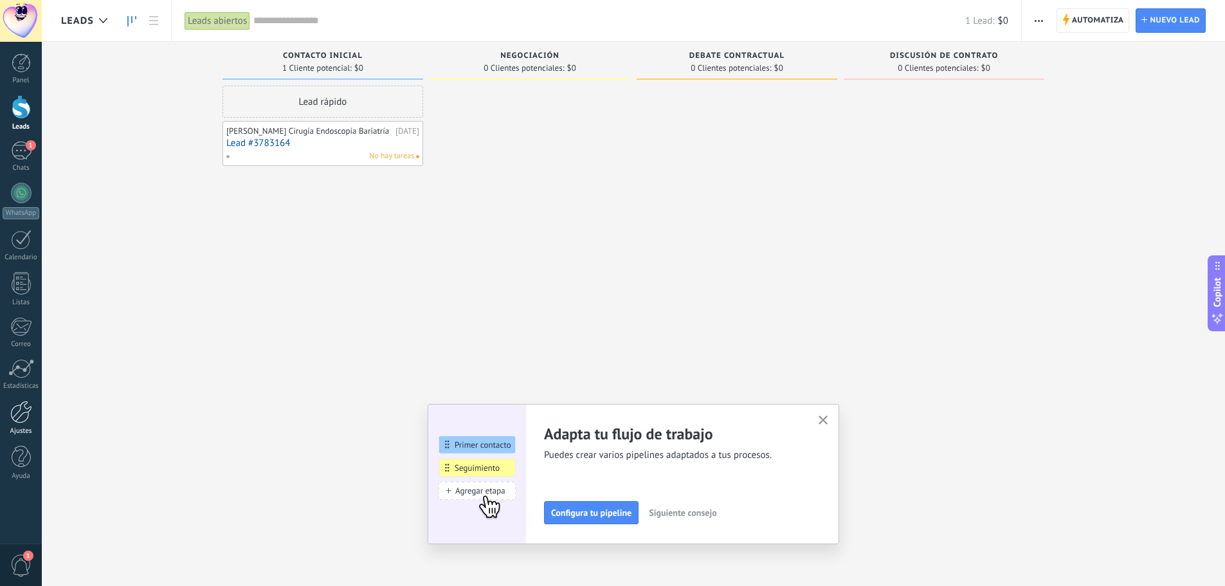
click at [25, 422] on div at bounding box center [21, 412] width 22 height 23
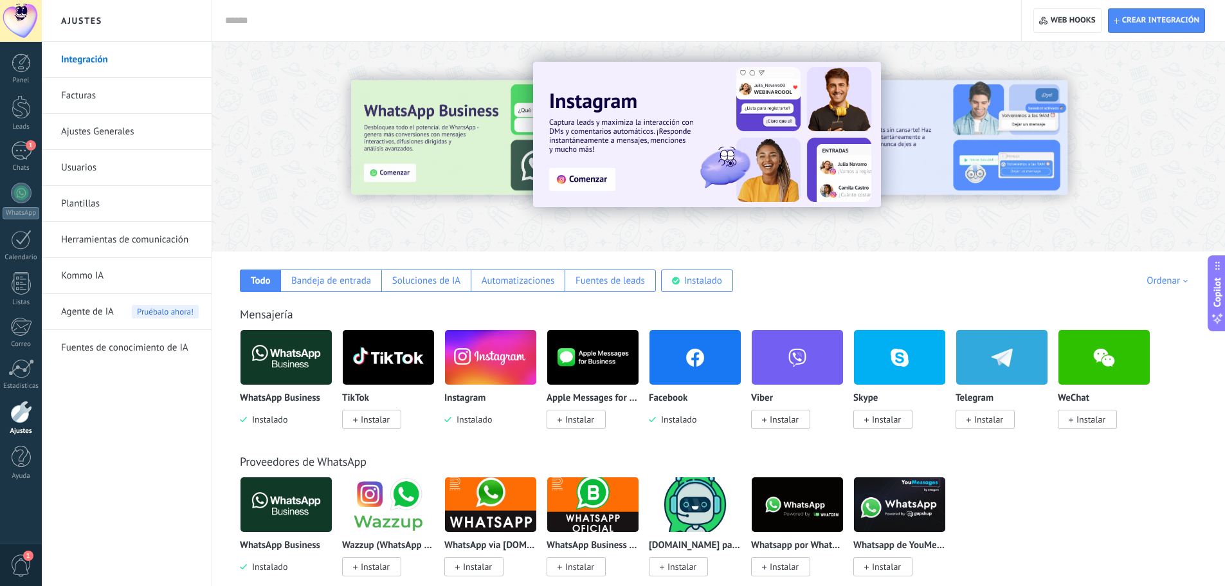
click at [811, 269] on div "Todo Bandeja de entrada Soluciones de IA Automatizaciones Fuentes de leads Inst…" at bounding box center [718, 271] width 987 height 41
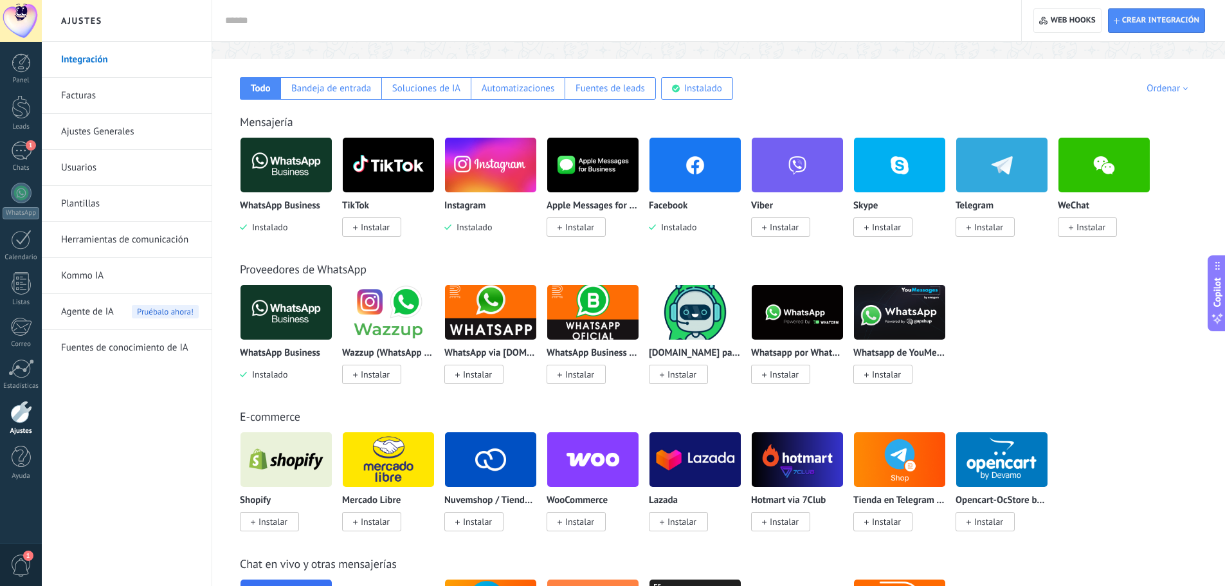
scroll to position [193, 0]
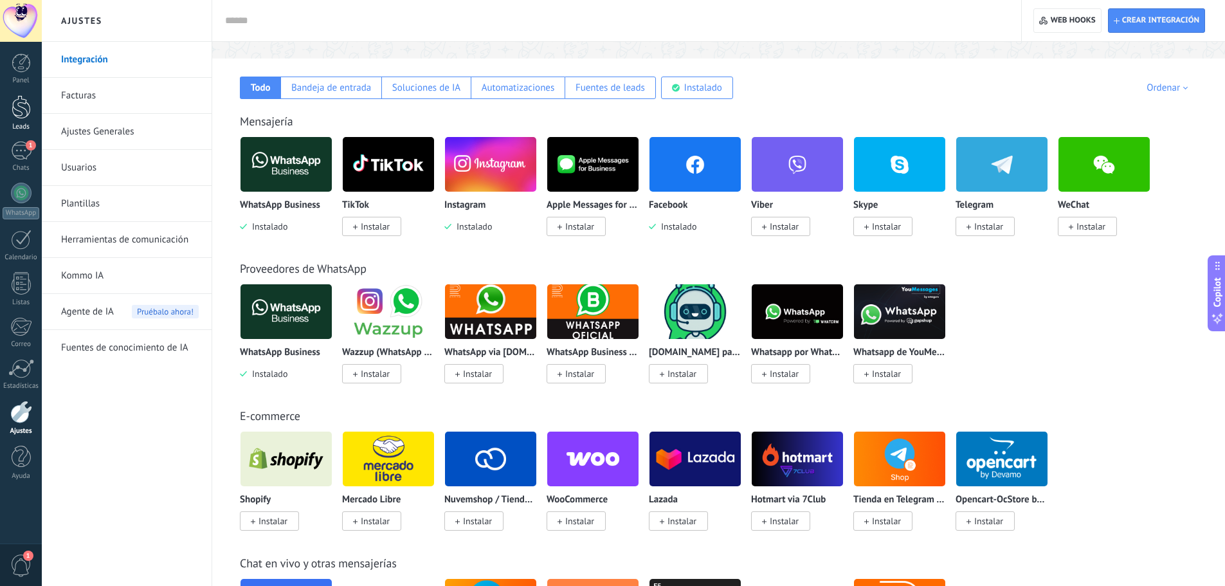
click at [28, 106] on div at bounding box center [21, 107] width 19 height 24
